Goal: Feedback & Contribution: Leave review/rating

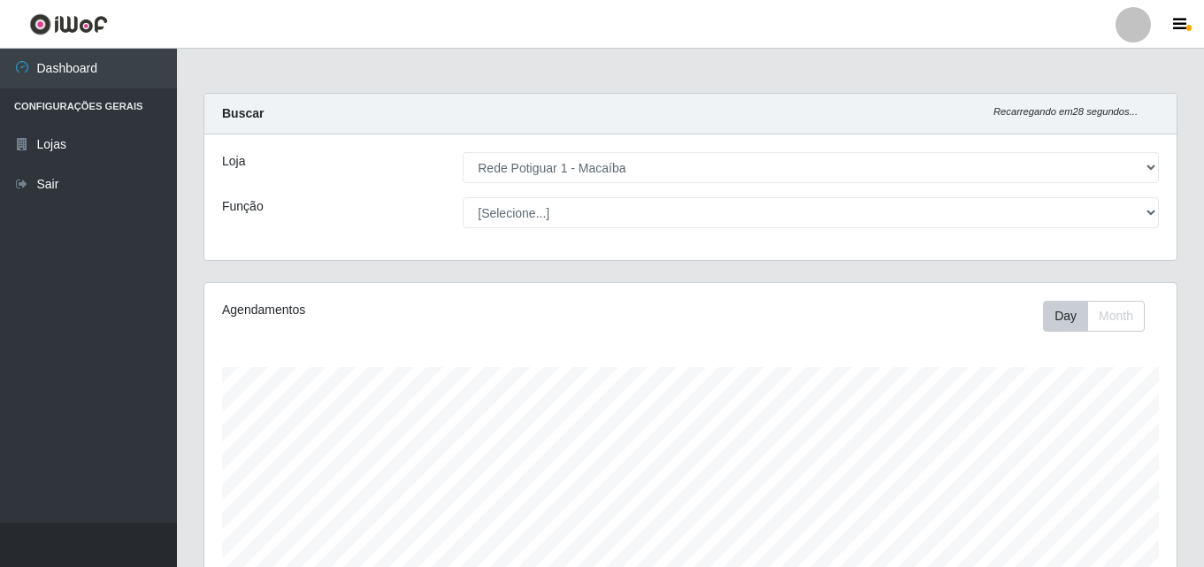
select select "100"
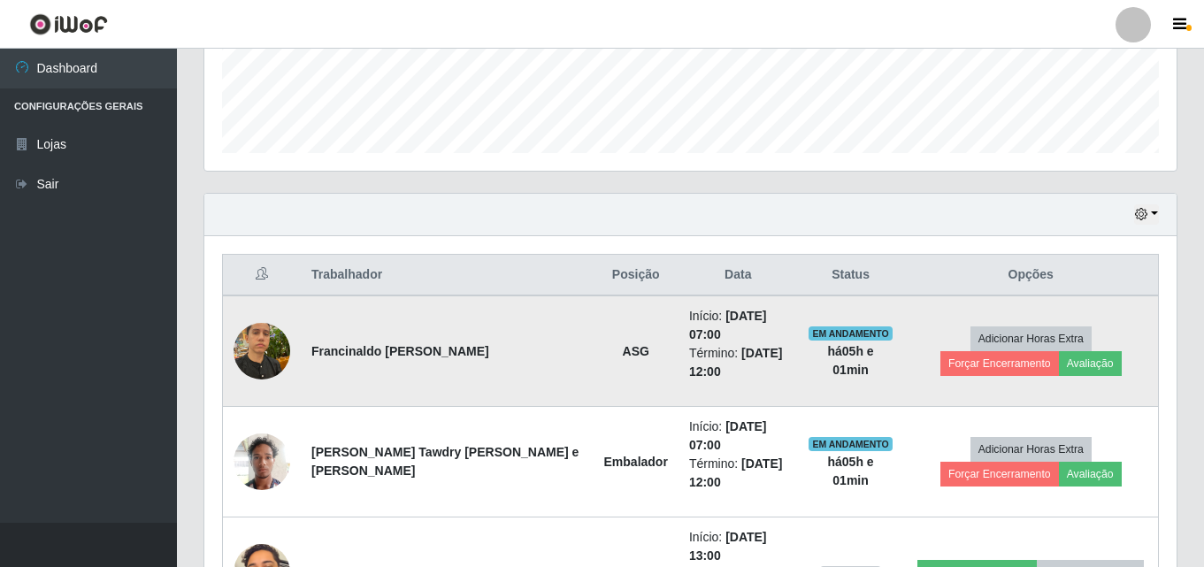
scroll to position [569, 0]
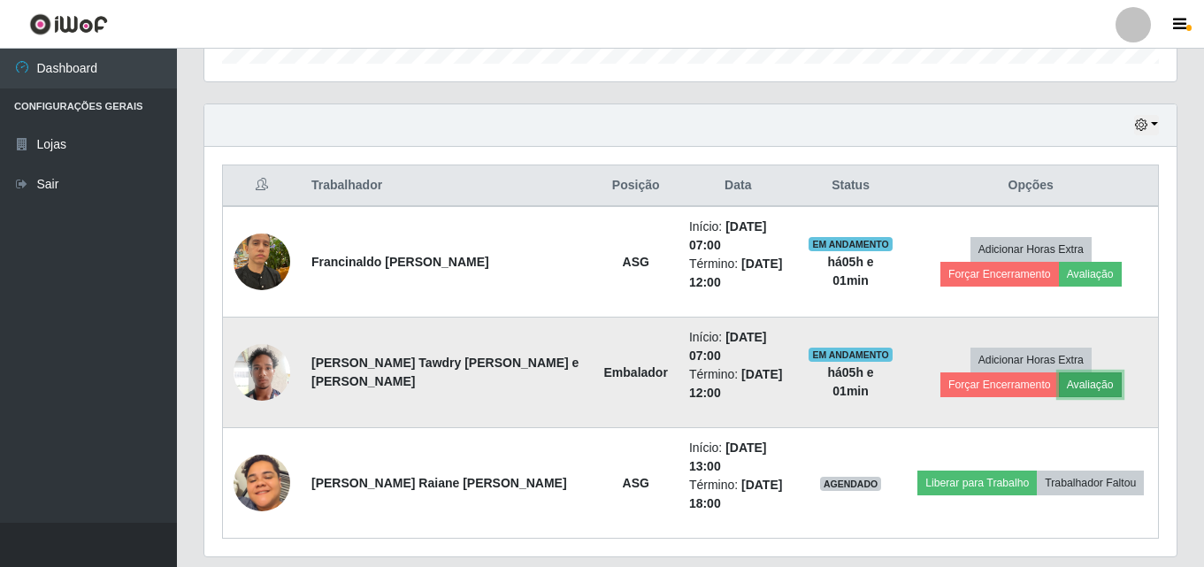
click at [1059, 372] on button "Avaliação" at bounding box center [1090, 384] width 63 height 25
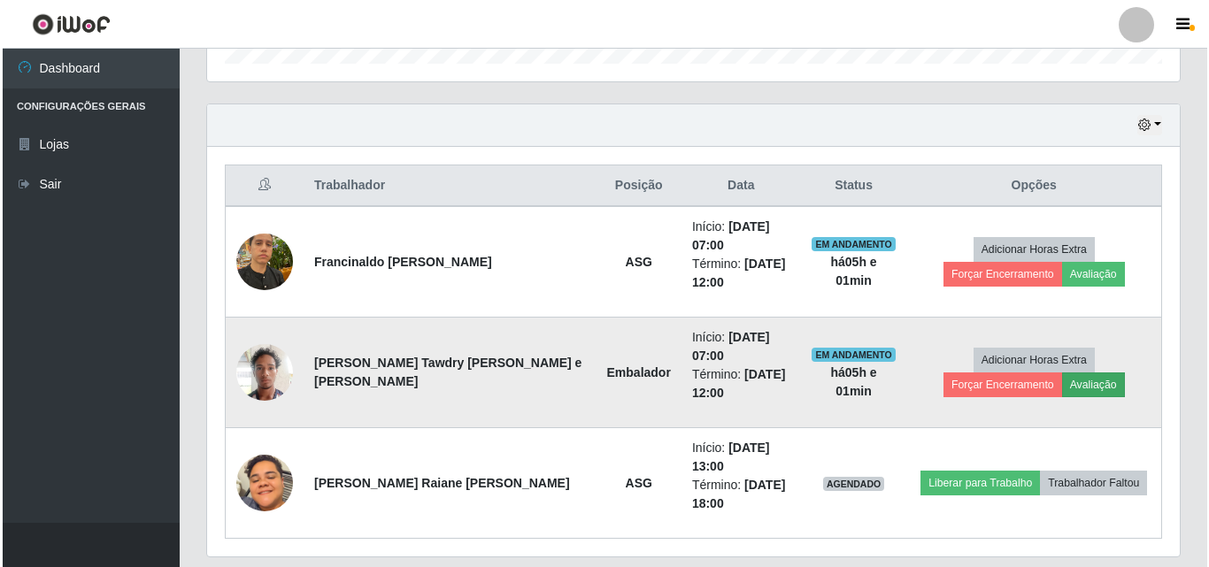
scroll to position [367, 964]
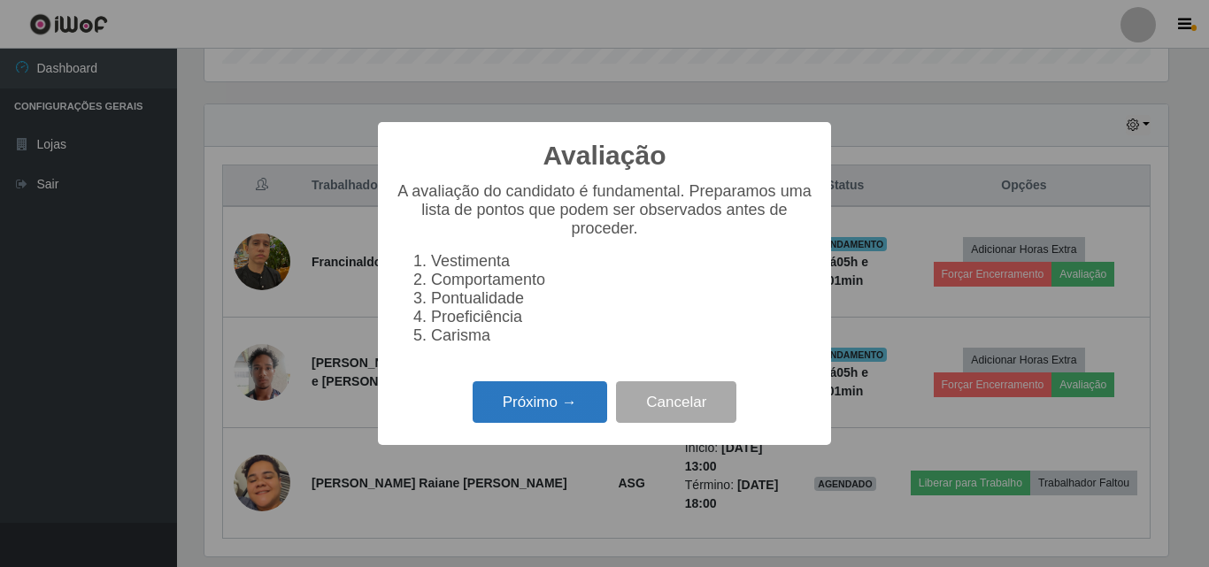
click at [580, 402] on button "Próximo →" at bounding box center [539, 402] width 134 height 42
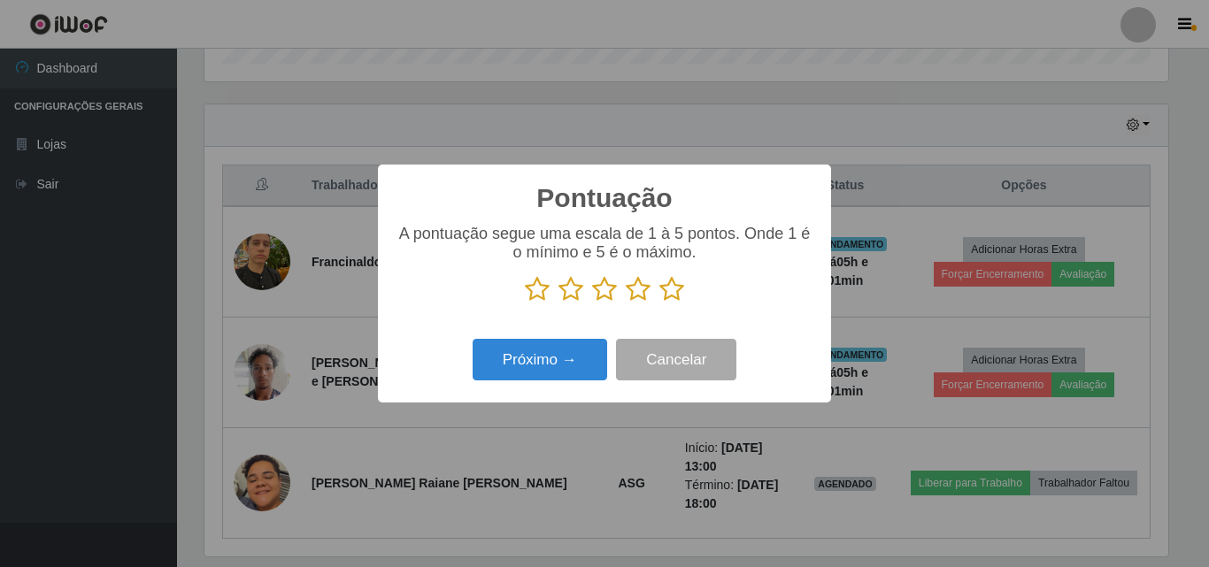
scroll to position [884412, 883816]
click at [675, 284] on icon at bounding box center [671, 289] width 25 height 27
click at [659, 303] on input "radio" at bounding box center [659, 303] width 0 height 0
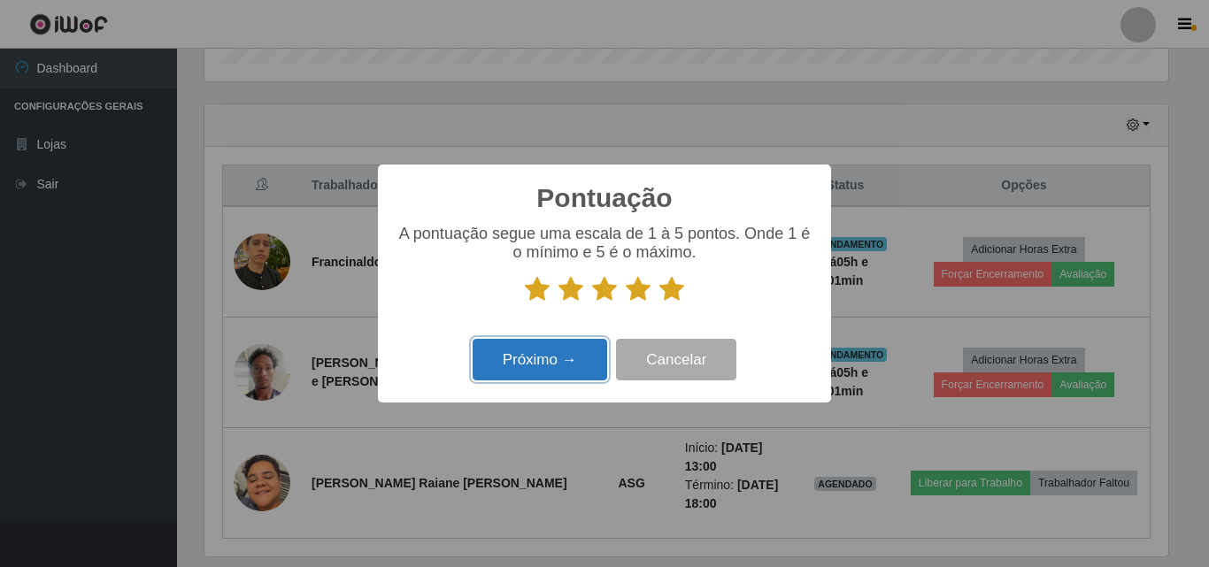
click at [547, 343] on button "Próximo →" at bounding box center [539, 360] width 134 height 42
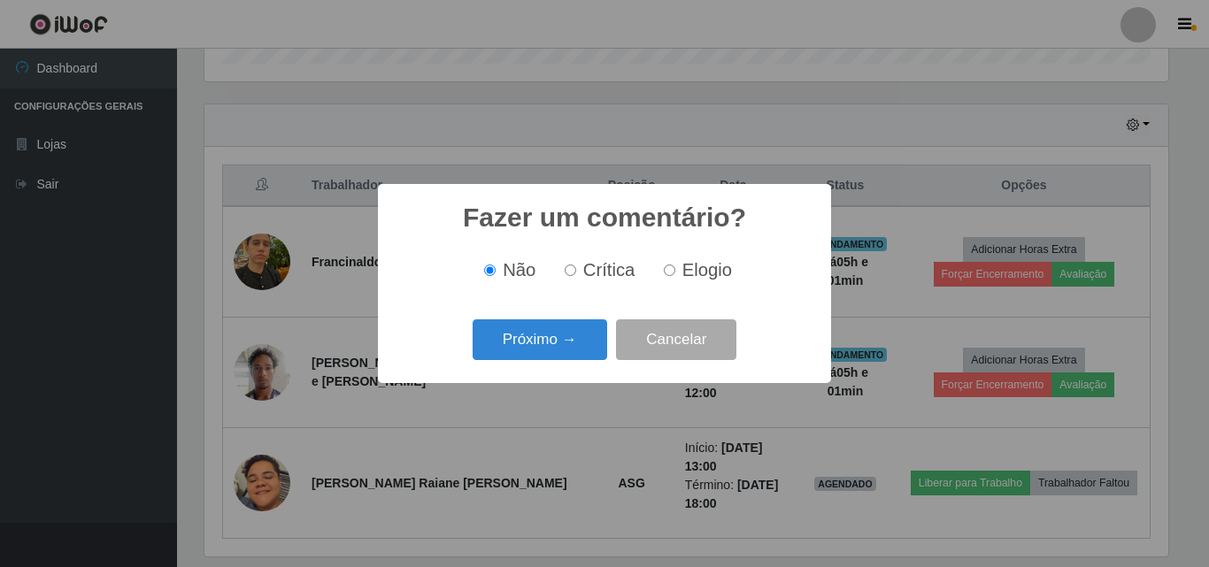
click at [547, 343] on button "Próximo →" at bounding box center [539, 340] width 134 height 42
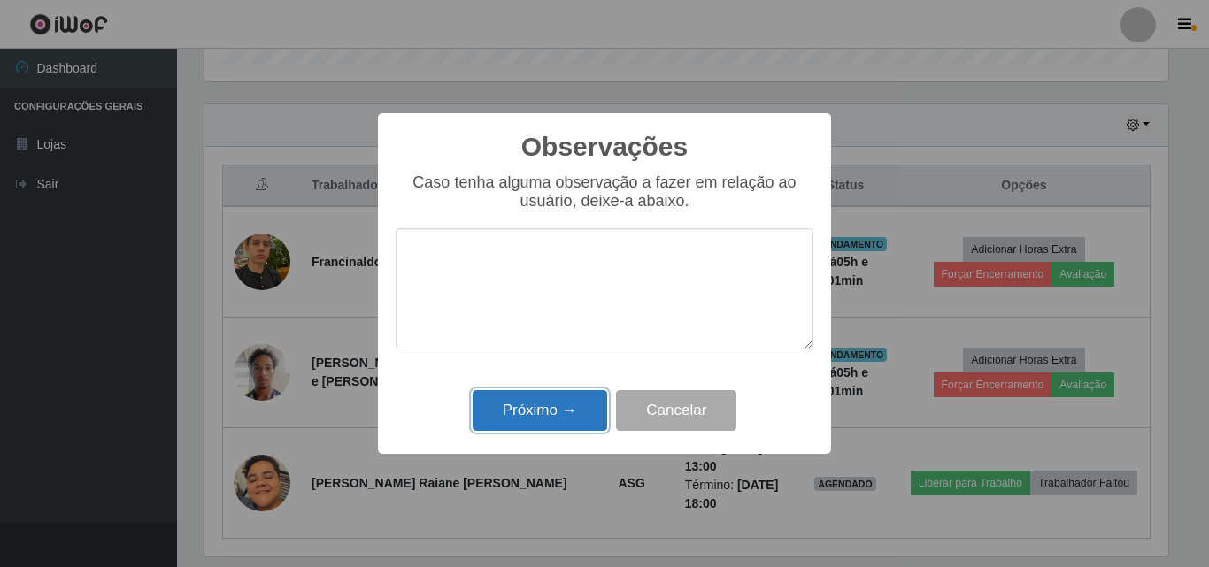
click at [564, 395] on button "Próximo →" at bounding box center [539, 411] width 134 height 42
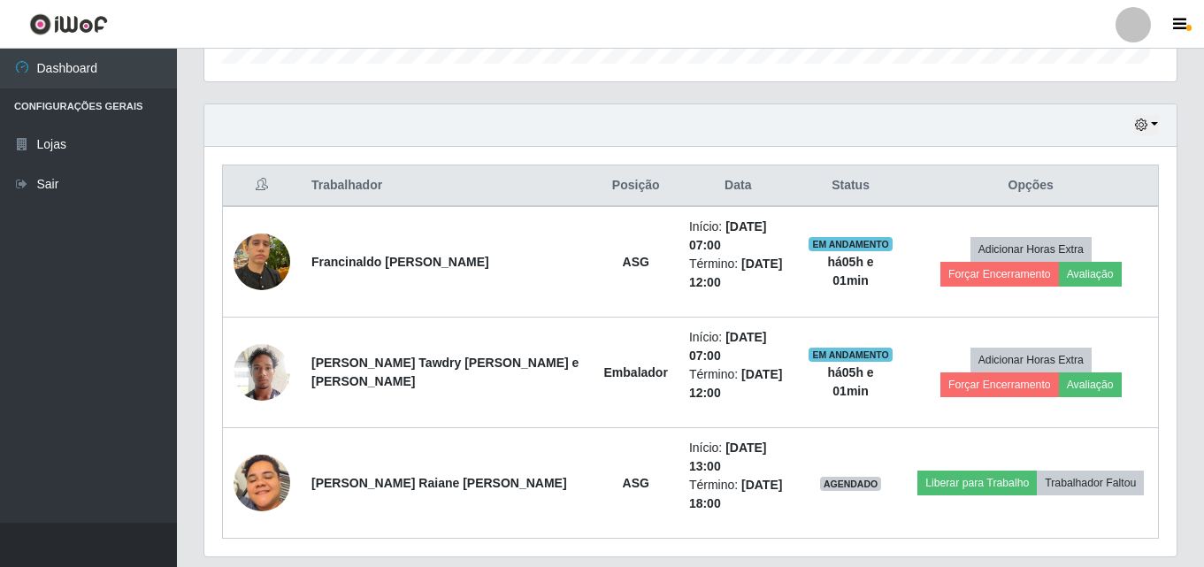
scroll to position [367, 972]
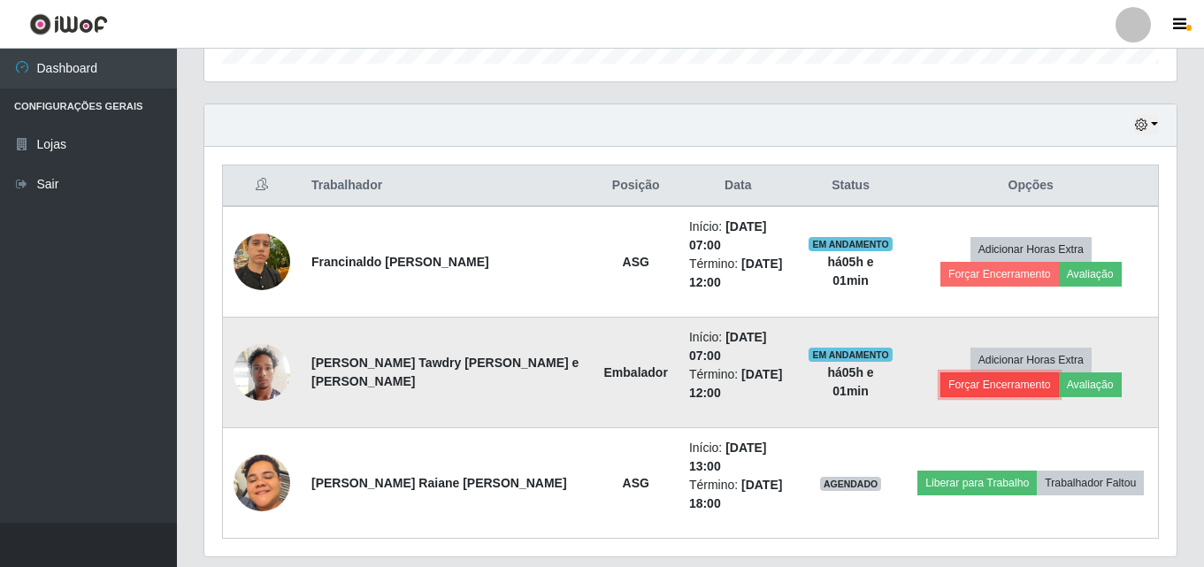
click at [1029, 372] on button "Forçar Encerramento" at bounding box center [1000, 384] width 119 height 25
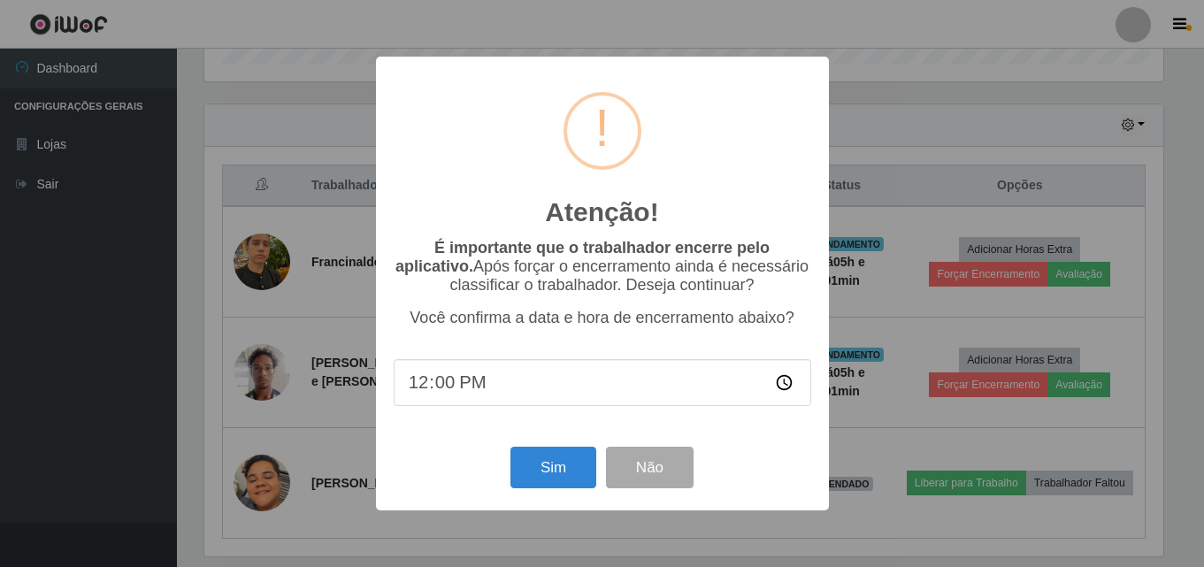
scroll to position [367, 964]
click at [554, 453] on button "Sim" at bounding box center [555, 468] width 86 height 42
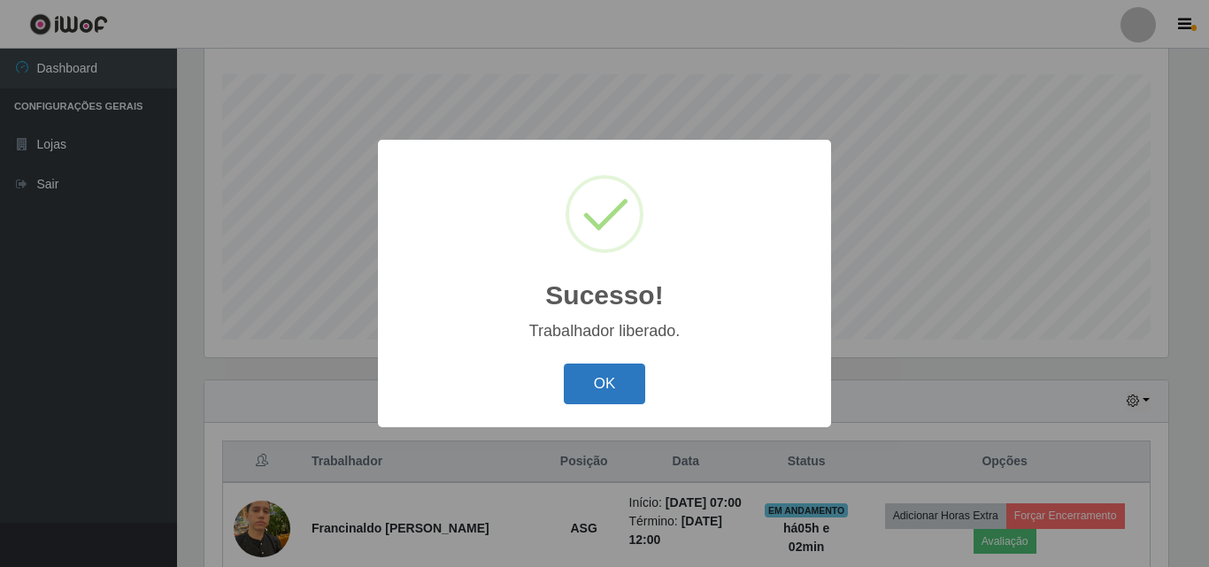
drag, startPoint x: 597, startPoint y: 374, endPoint x: 609, endPoint y: 372, distance: 11.8
click at [598, 374] on button "OK" at bounding box center [605, 385] width 82 height 42
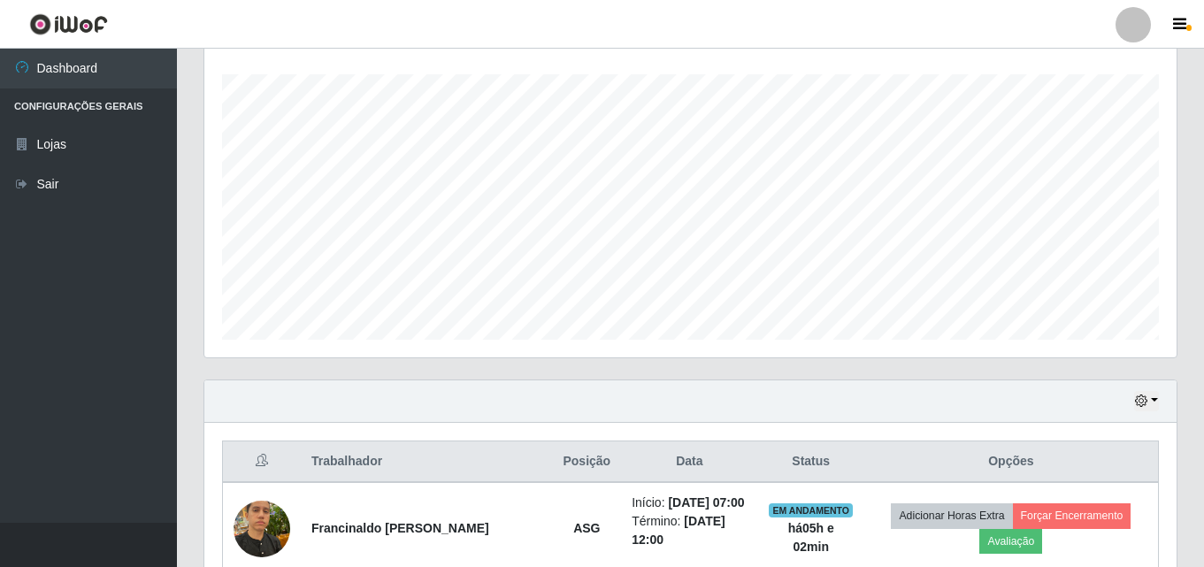
scroll to position [450, 0]
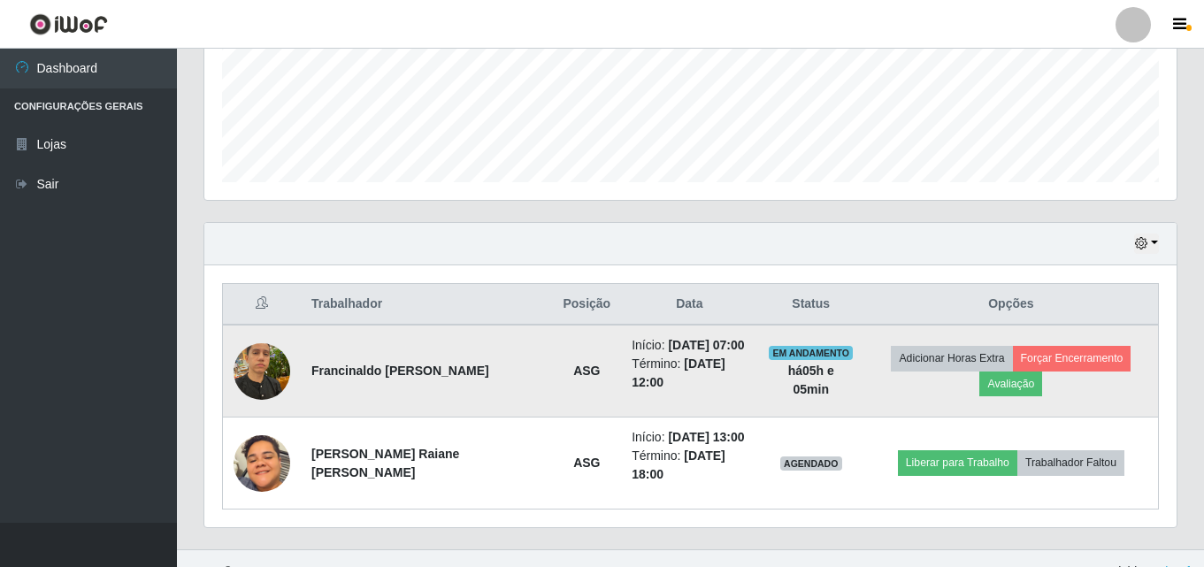
click at [280, 357] on img at bounding box center [262, 371] width 57 height 75
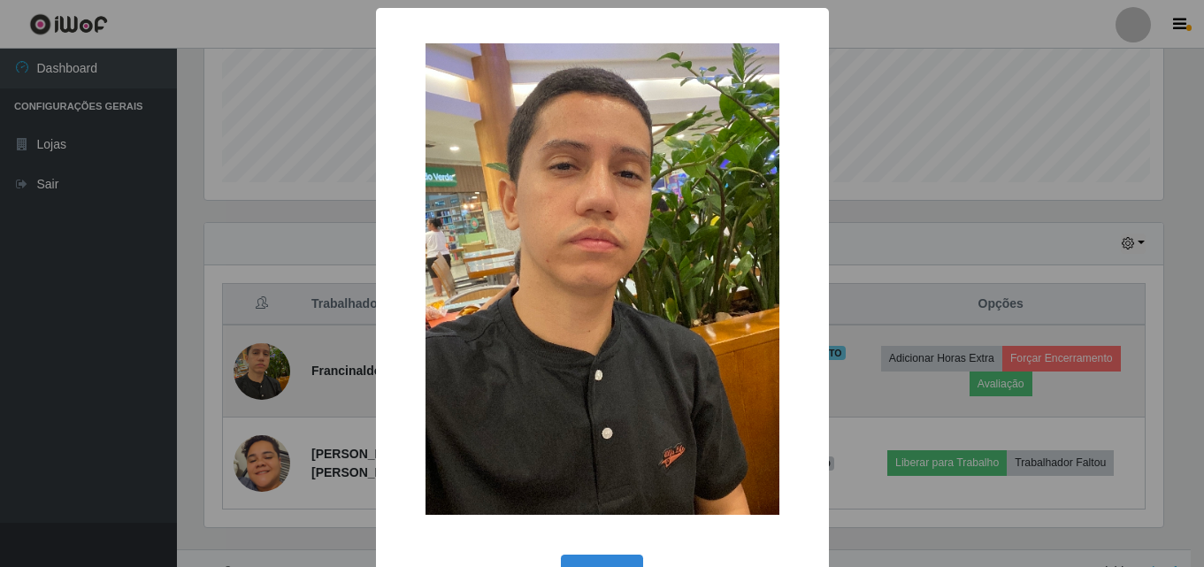
scroll to position [367, 964]
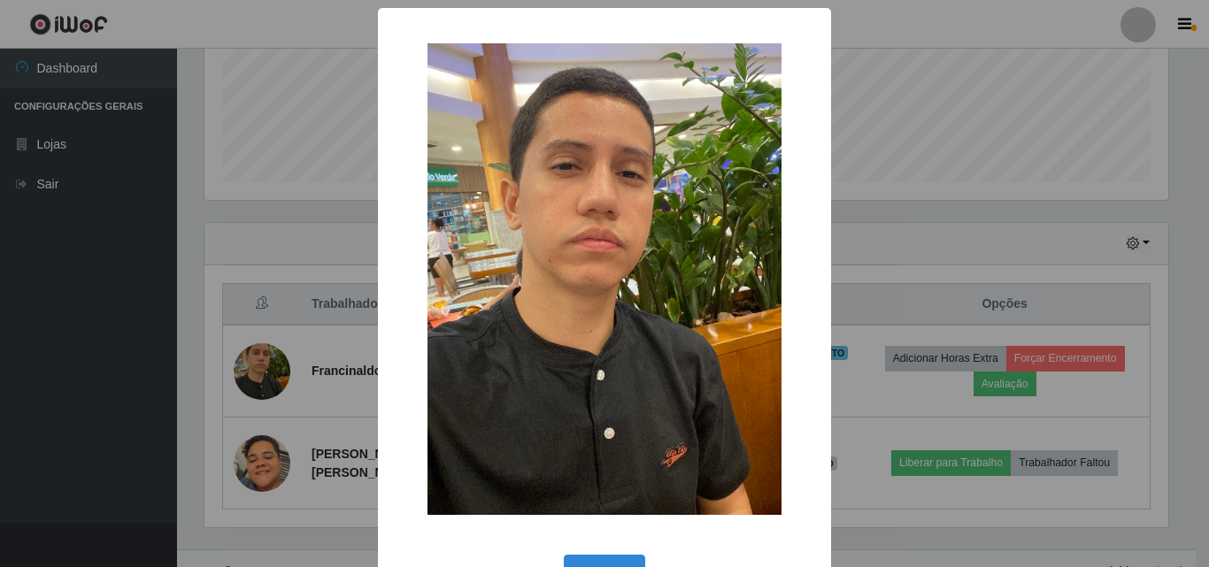
click at [1080, 269] on div "× OK Cancel" at bounding box center [604, 283] width 1209 height 567
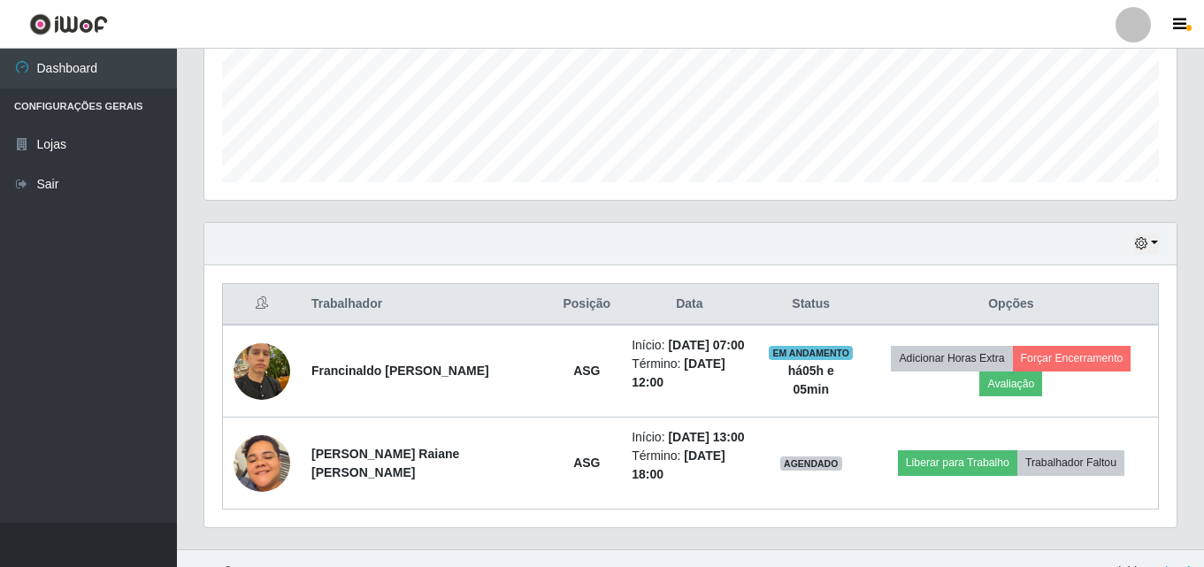
scroll to position [367, 972]
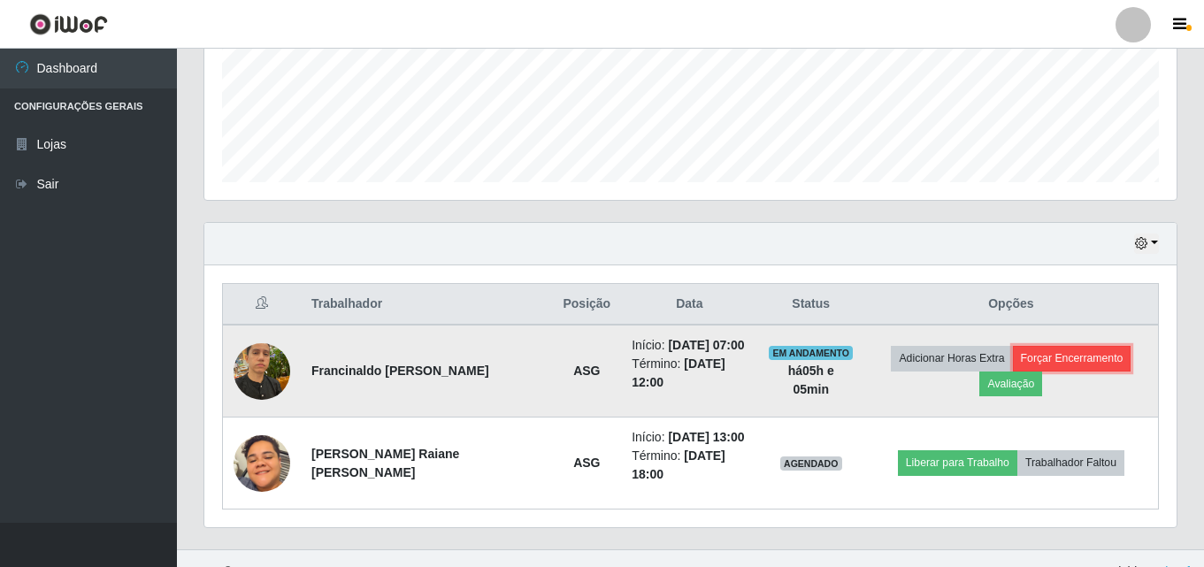
click at [1013, 362] on button "Forçar Encerramento" at bounding box center [1072, 358] width 119 height 25
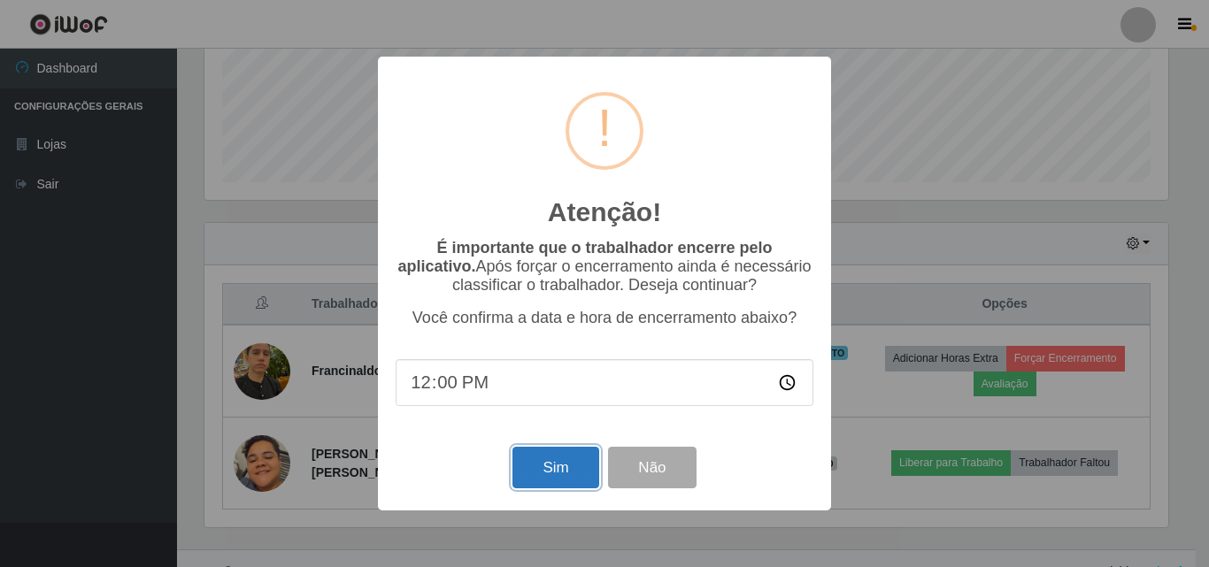
click at [556, 464] on button "Sim" at bounding box center [555, 468] width 86 height 42
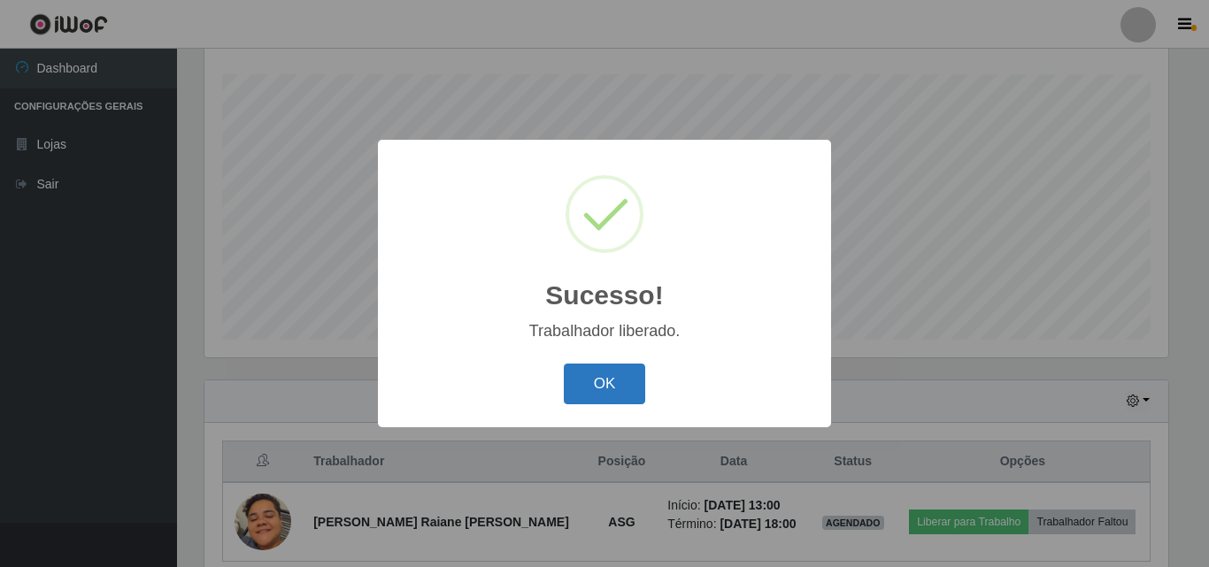
click at [638, 387] on button "OK" at bounding box center [605, 385] width 82 height 42
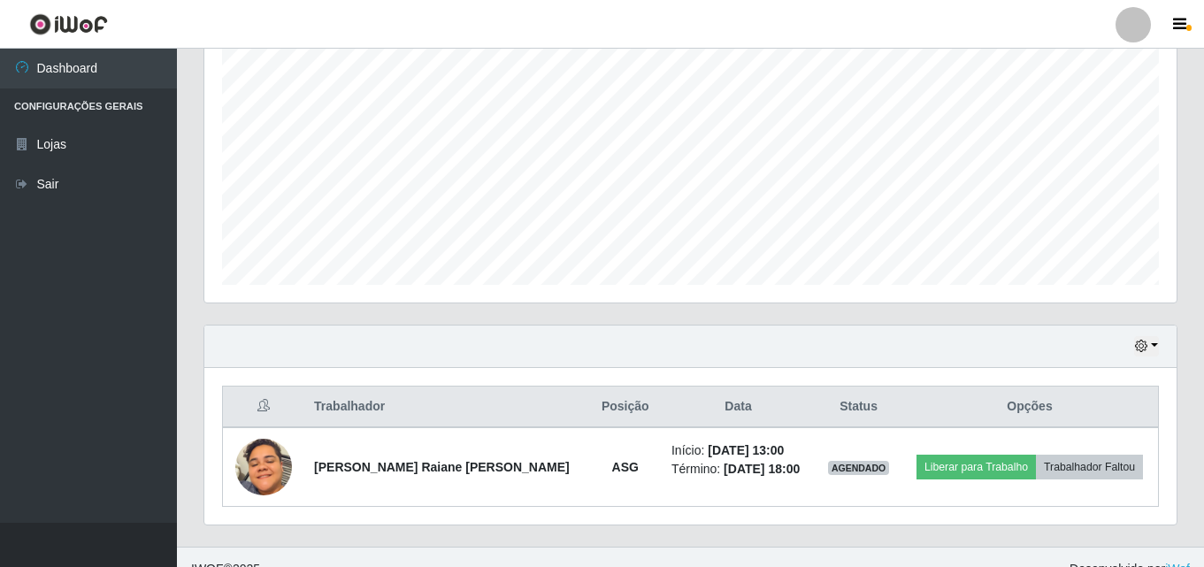
scroll to position [372, 0]
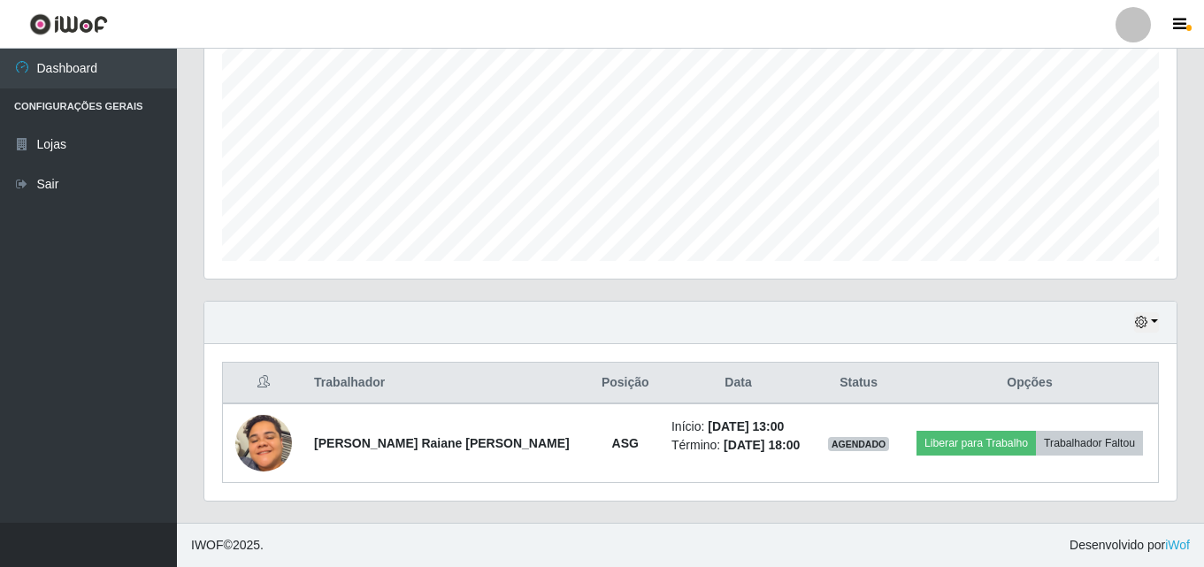
click at [1136, 311] on div "Hoje 1 dia 3 dias 1 Semana Não encerrados" at bounding box center [690, 323] width 972 height 42
click at [1165, 321] on div "Hoje 1 dia 3 dias 1 Semana Não encerrados" at bounding box center [690, 323] width 972 height 42
click at [1128, 321] on div "Hoje 1 dia 3 dias 1 Semana Não encerrados" at bounding box center [690, 323] width 972 height 42
click at [1139, 326] on icon "button" at bounding box center [1141, 322] width 12 height 12
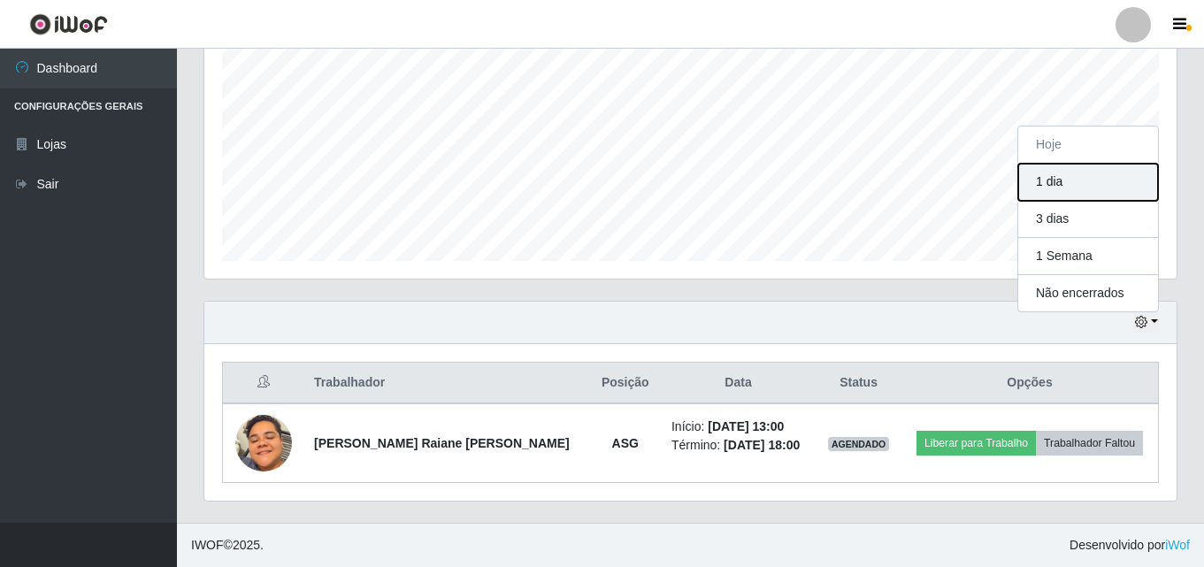
click at [1054, 189] on button "1 dia" at bounding box center [1088, 182] width 140 height 37
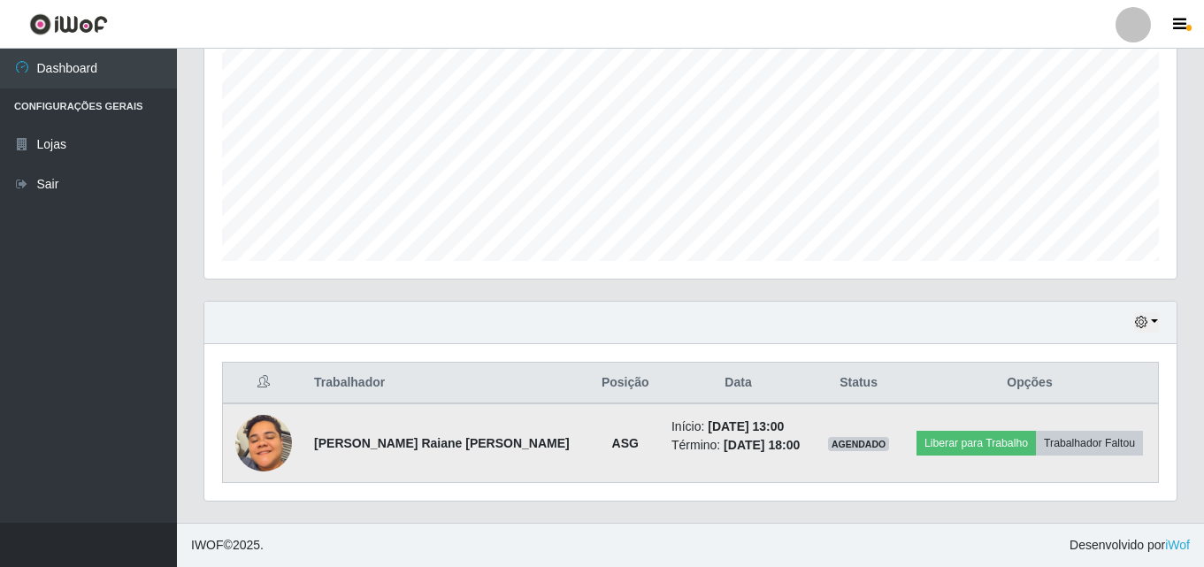
click at [260, 434] on img at bounding box center [263, 443] width 57 height 123
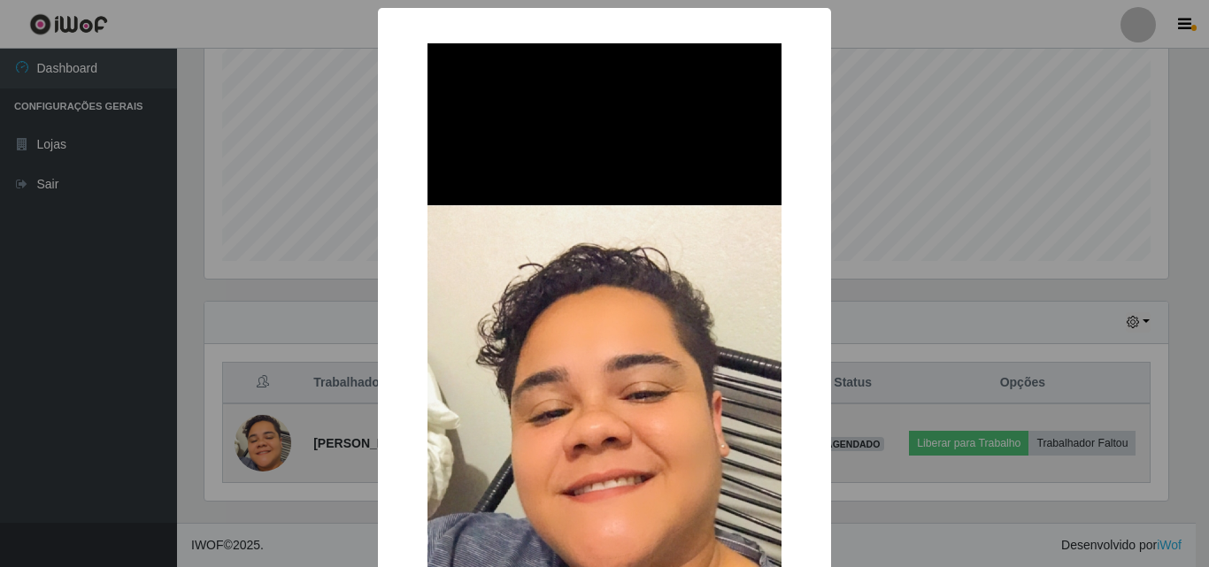
click at [260, 434] on div "× OK Cancel" at bounding box center [604, 283] width 1209 height 567
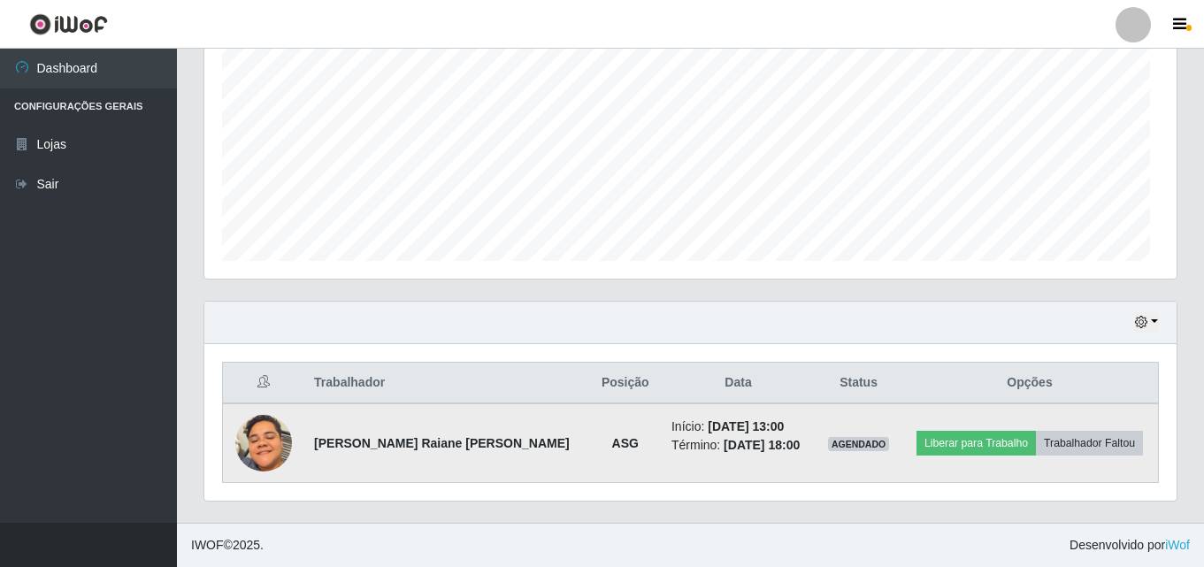
scroll to position [367, 972]
